Goal: Find specific page/section: Find specific page/section

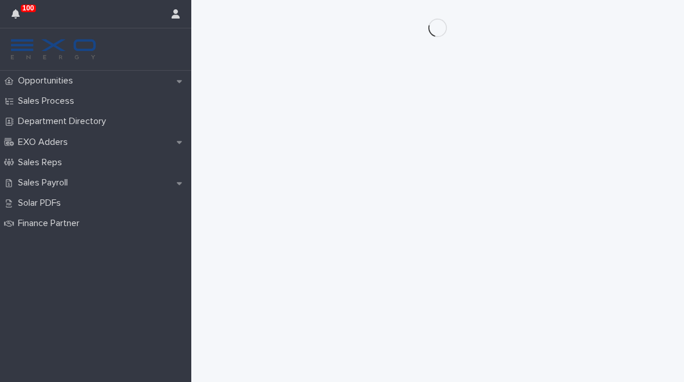
click at [38, 79] on p "Opportunities" at bounding box center [47, 80] width 69 height 11
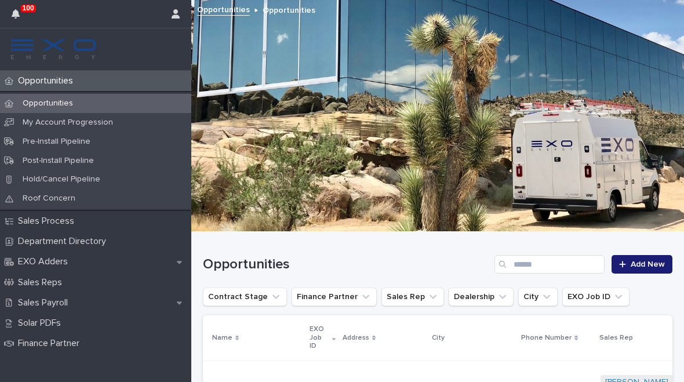
scroll to position [-1, 0]
click at [524, 262] on input "Search" at bounding box center [549, 264] width 110 height 19
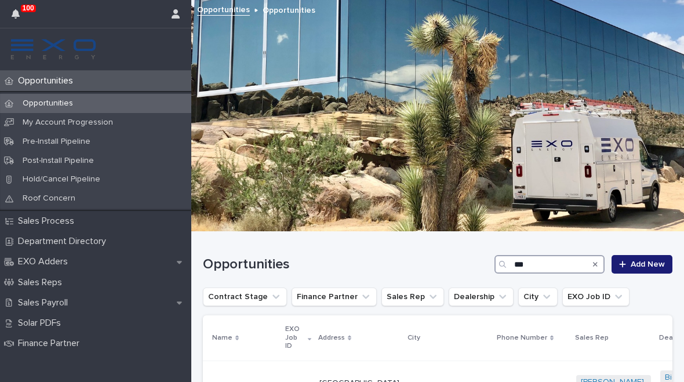
type input "****"
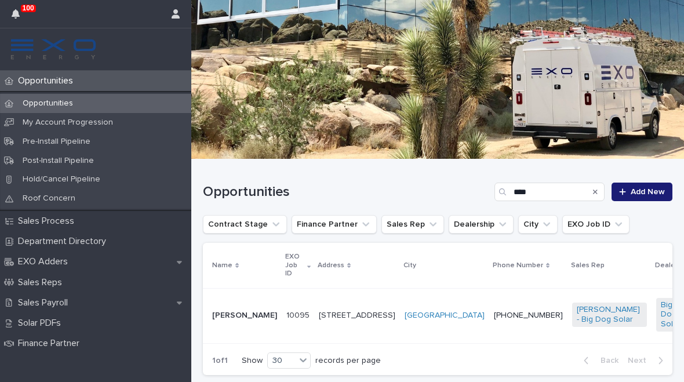
scroll to position [72, 0]
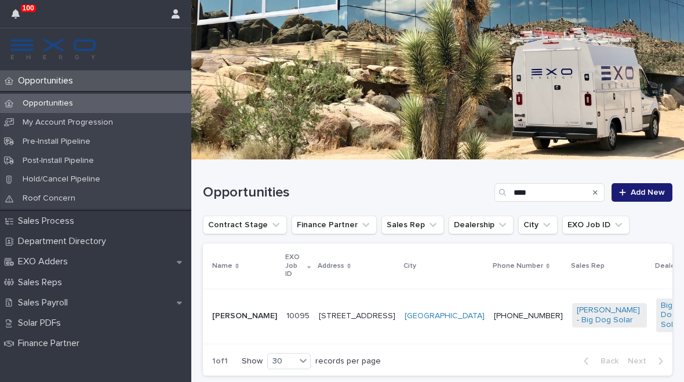
click at [328, 311] on p "[STREET_ADDRESS]" at bounding box center [357, 316] width 76 height 10
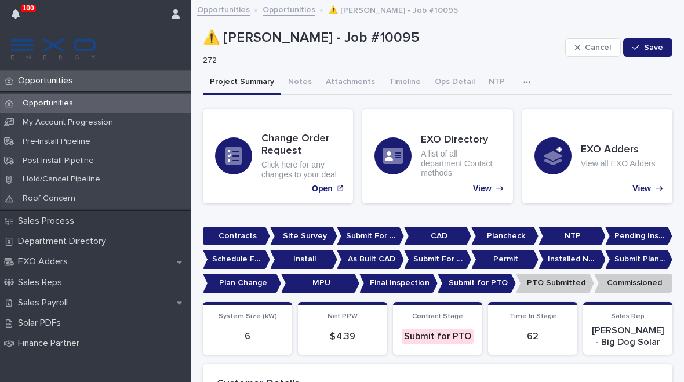
click at [523, 79] on icon "button" at bounding box center [526, 82] width 7 height 8
click at [468, 107] on button "Activity" at bounding box center [486, 112] width 76 height 17
